Goal: Find specific page/section: Find specific page/section

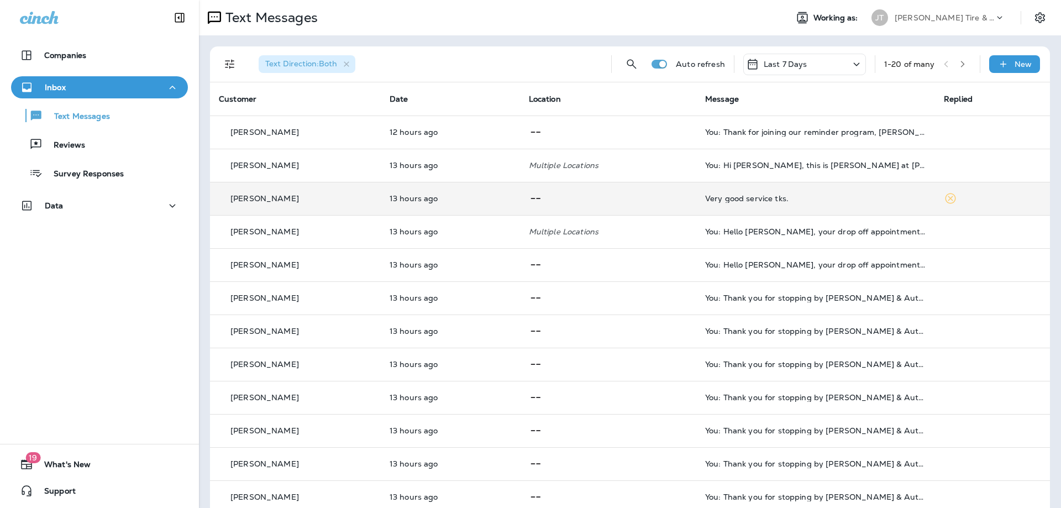
click at [367, 207] on td "[PERSON_NAME]" at bounding box center [295, 198] width 171 height 33
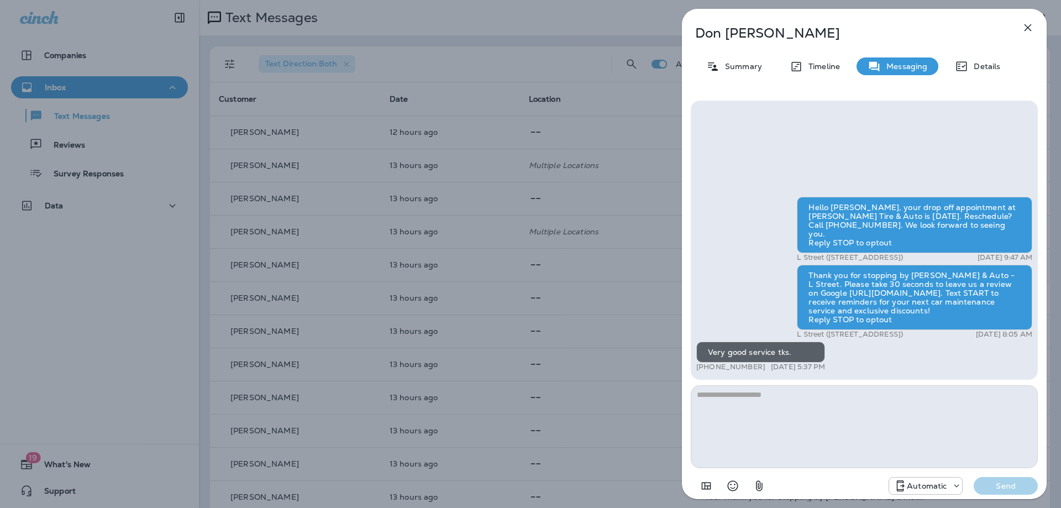
click at [1030, 30] on icon "button" at bounding box center [1027, 27] width 7 height 7
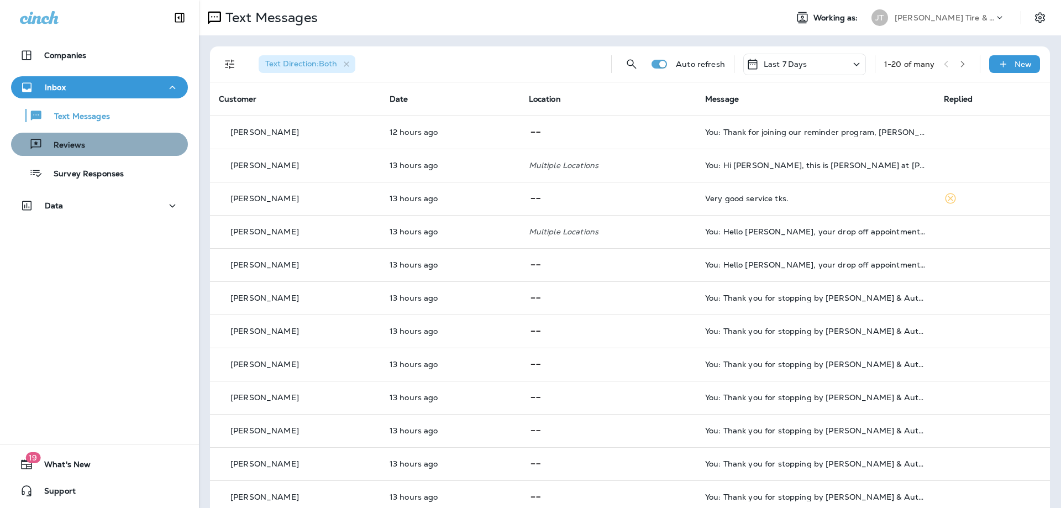
click at [88, 145] on div "Reviews" at bounding box center [99, 144] width 168 height 17
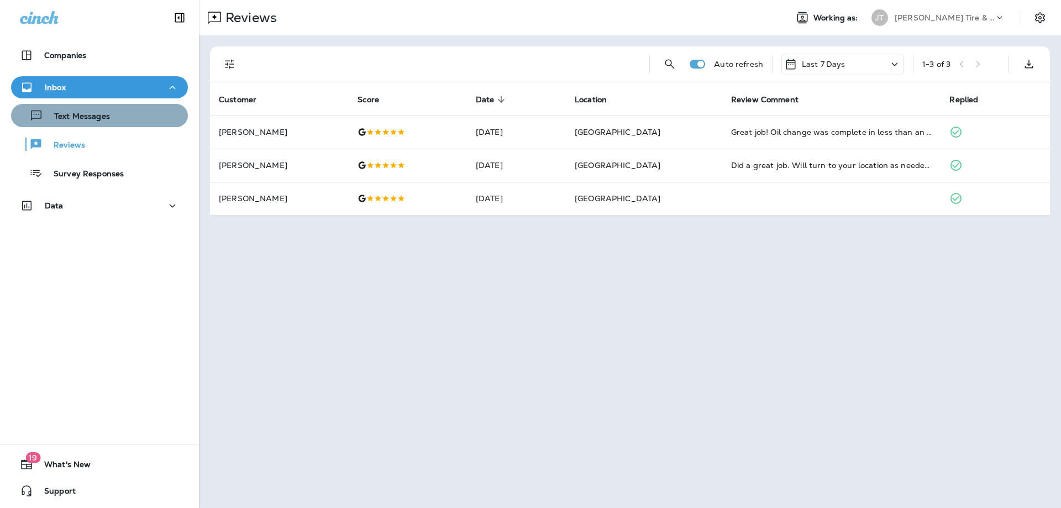
click at [100, 125] on button "Text Messages" at bounding box center [99, 115] width 177 height 23
